Goal: Task Accomplishment & Management: Use online tool/utility

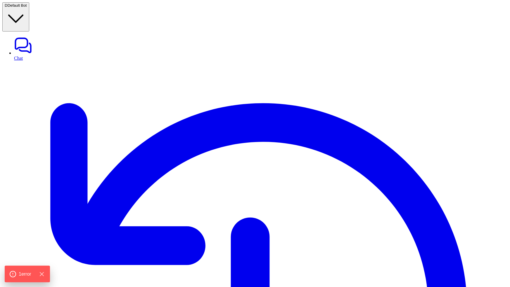
click at [27, 8] on span "Default Bot" at bounding box center [17, 5] width 19 height 4
